Goal: Check status: Check status

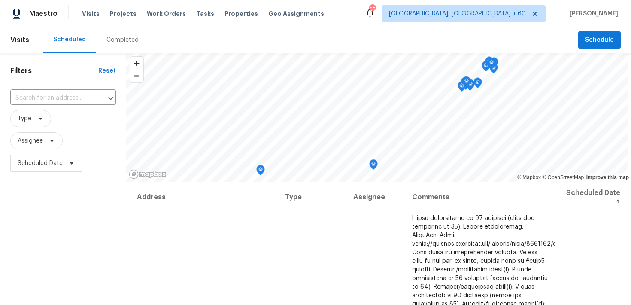
click at [113, 39] on div "Completed" at bounding box center [123, 40] width 32 height 9
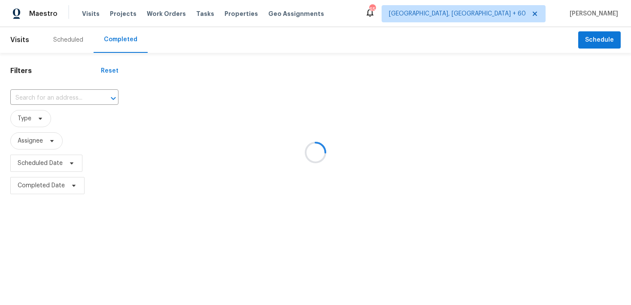
click at [55, 99] on div at bounding box center [315, 152] width 631 height 305
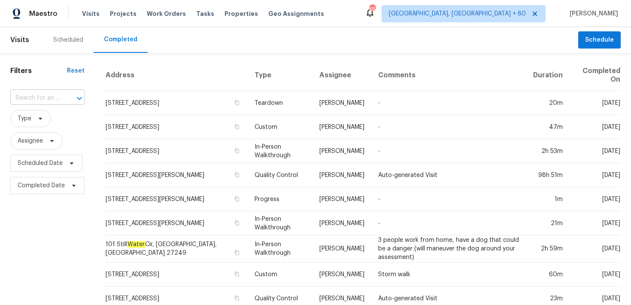
click at [36, 99] on input "text" at bounding box center [35, 97] width 50 height 13
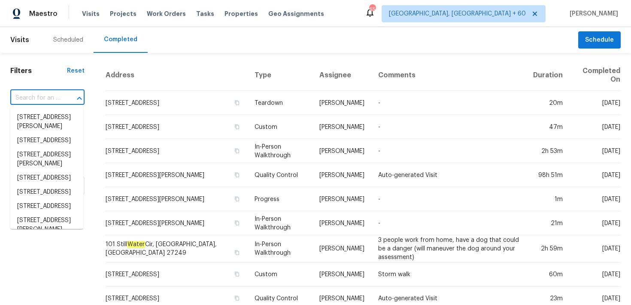
paste input "[STREET_ADDRESS][PERSON_NAME]"
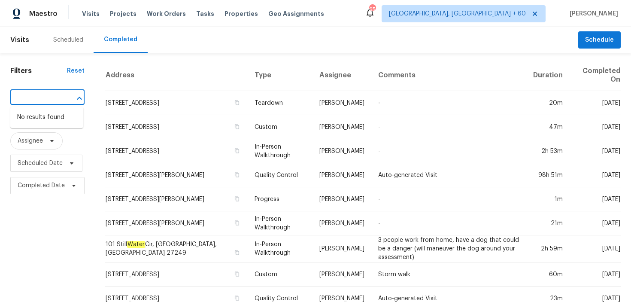
type input "[STREET_ADDRESS][PERSON_NAME]"
click at [37, 99] on input "text" at bounding box center [35, 97] width 50 height 13
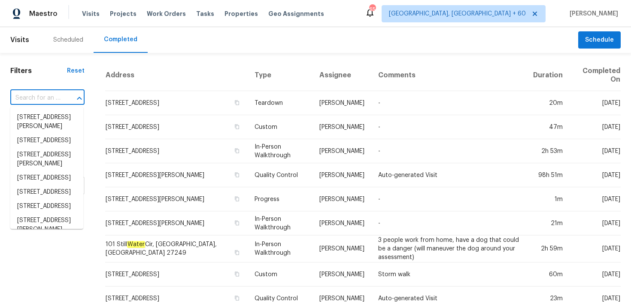
paste input "[STREET_ADDRESS][PERSON_NAME]"
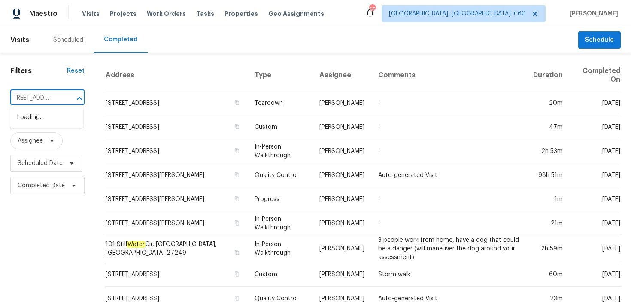
type input "[STREET_ADDRESS]"
click at [42, 123] on li "[STREET_ADDRESS]" at bounding box center [46, 117] width 73 height 14
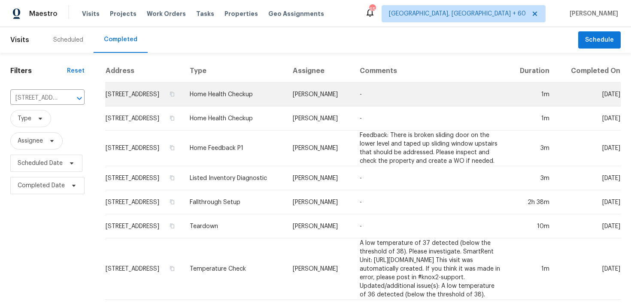
click at [222, 107] on td "Home Health Checkup" at bounding box center [234, 94] width 103 height 24
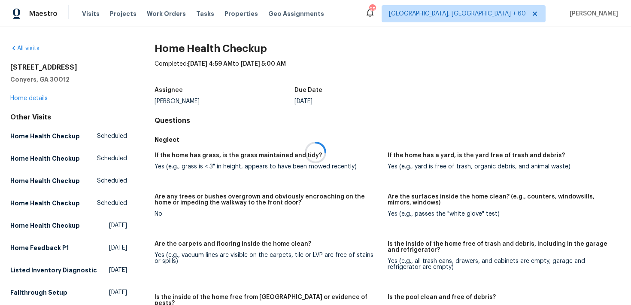
click at [25, 100] on div at bounding box center [315, 152] width 631 height 305
click at [23, 99] on link "Home details" at bounding box center [28, 98] width 37 height 6
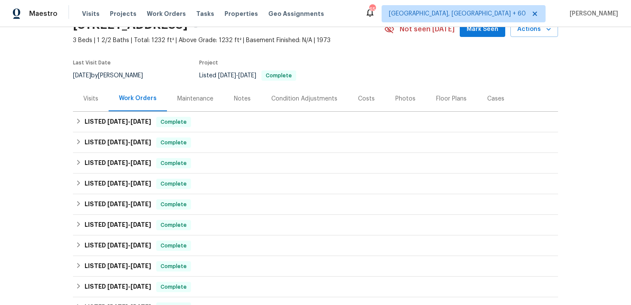
scroll to position [50, 0]
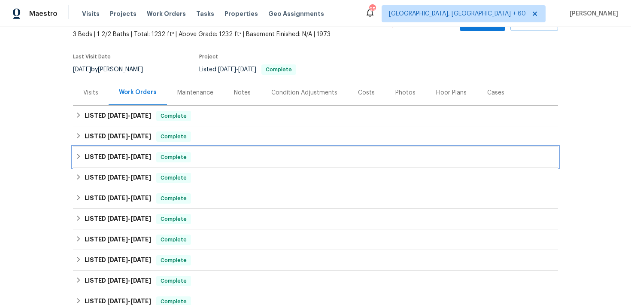
click at [208, 152] on div "LISTED [DATE] - [DATE] Complete" at bounding box center [316, 157] width 480 height 10
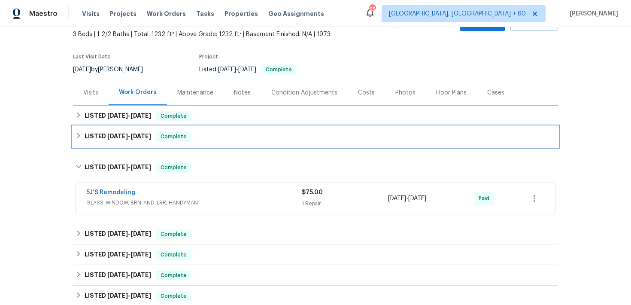
click at [250, 136] on div "LISTED [DATE] - [DATE] Complete" at bounding box center [316, 136] width 480 height 10
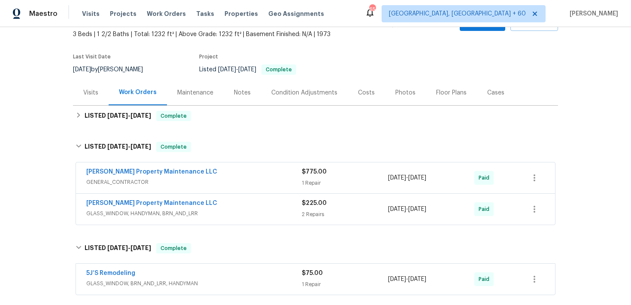
click at [311, 183] on div "1 Repair" at bounding box center [345, 183] width 86 height 9
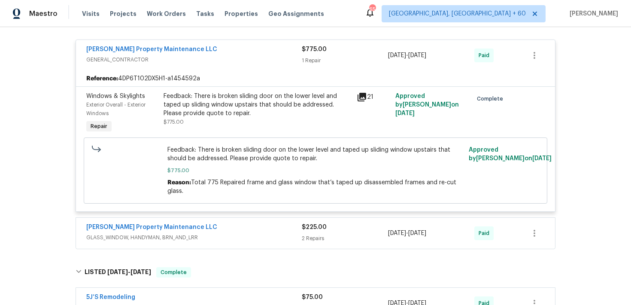
click at [310, 236] on div "2 Repairs" at bounding box center [345, 238] width 86 height 9
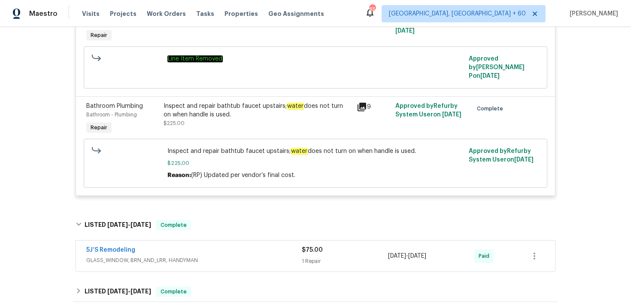
scroll to position [459, 0]
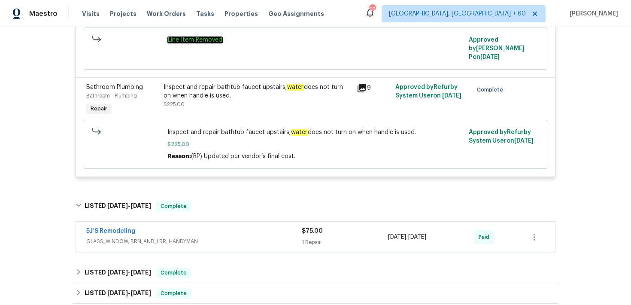
click at [301, 237] on span "GLASS_WINDOW, BRN_AND_LRR, HANDYMAN" at bounding box center [194, 241] width 216 height 9
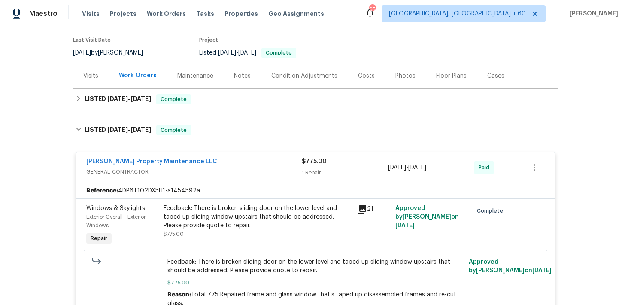
scroll to position [56, 0]
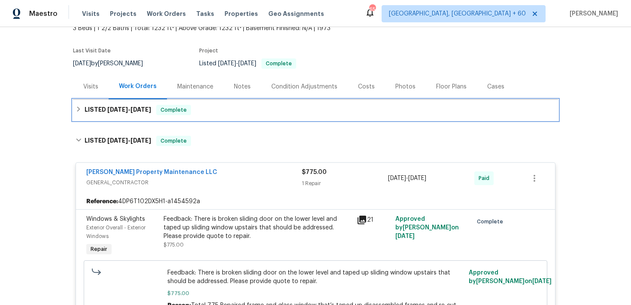
click at [259, 107] on div "LISTED [DATE] - [DATE] Complete" at bounding box center [316, 110] width 480 height 10
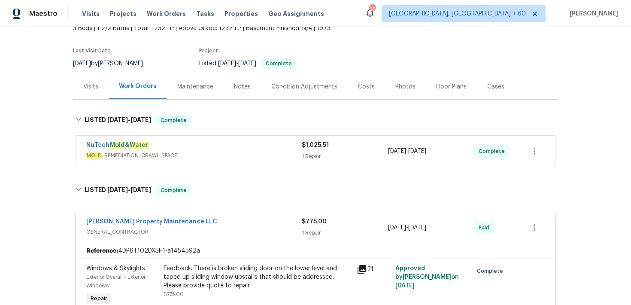
click at [317, 155] on div "1 Repair" at bounding box center [345, 156] width 86 height 9
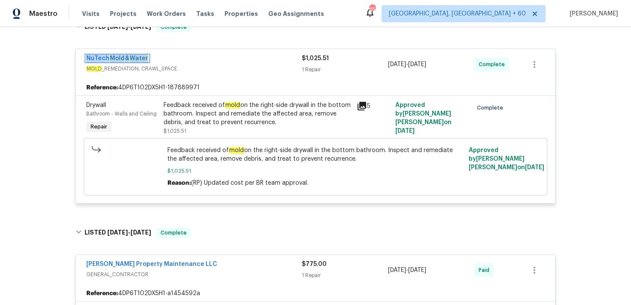
scroll to position [0, 0]
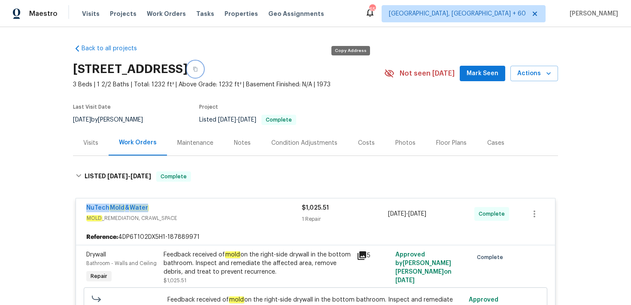
click at [203, 67] on button "button" at bounding box center [195, 68] width 15 height 15
click at [198, 71] on icon "button" at bounding box center [195, 69] width 4 height 5
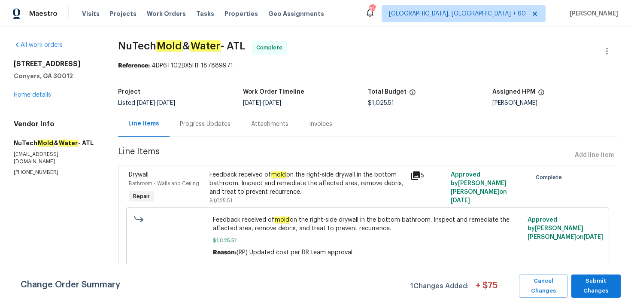
click at [207, 126] on div "Progress Updates" at bounding box center [205, 124] width 51 height 9
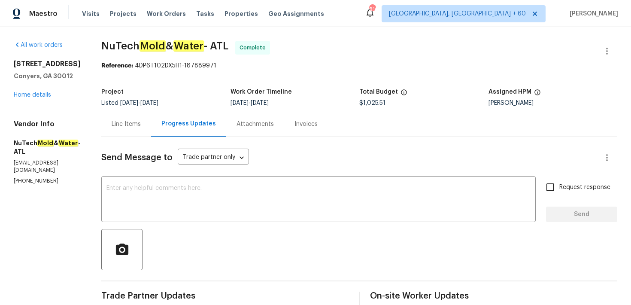
click at [298, 120] on div "Invoices" at bounding box center [306, 124] width 23 height 9
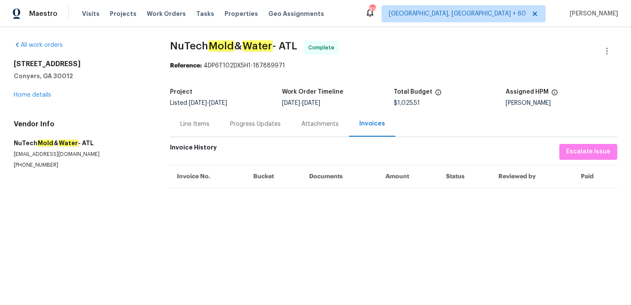
click at [254, 121] on div "Progress Updates" at bounding box center [255, 124] width 51 height 9
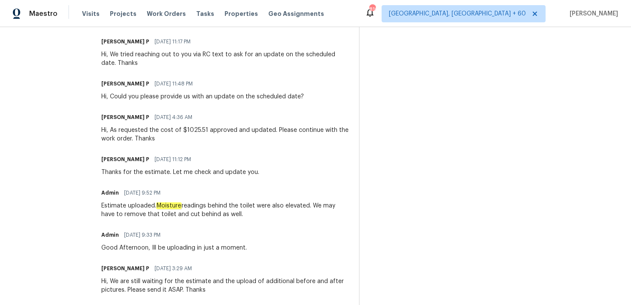
scroll to position [852, 0]
